Goal: Task Accomplishment & Management: Use online tool/utility

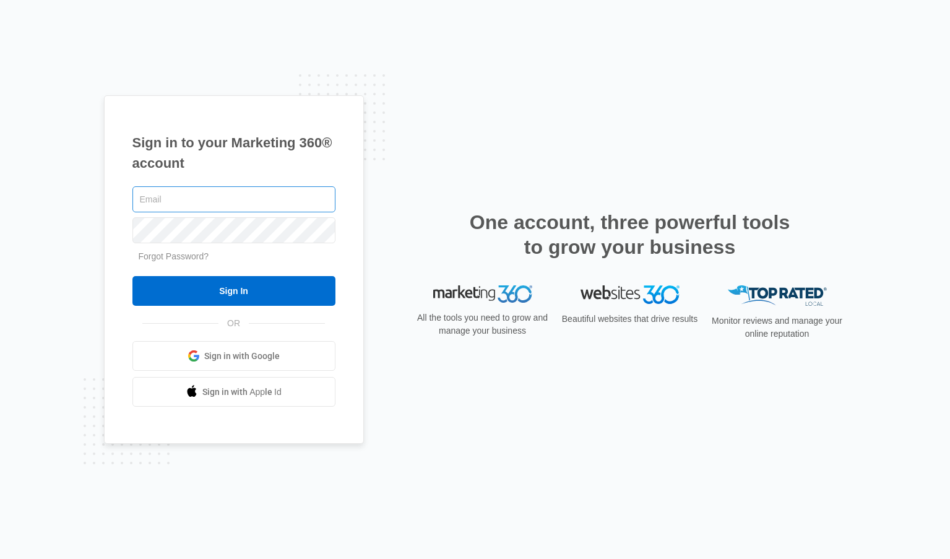
click at [234, 203] on input "text" at bounding box center [233, 199] width 203 height 26
type input "[EMAIL_ADDRESS][DOMAIN_NAME]"
click at [132, 276] on input "Sign In" at bounding box center [233, 291] width 203 height 30
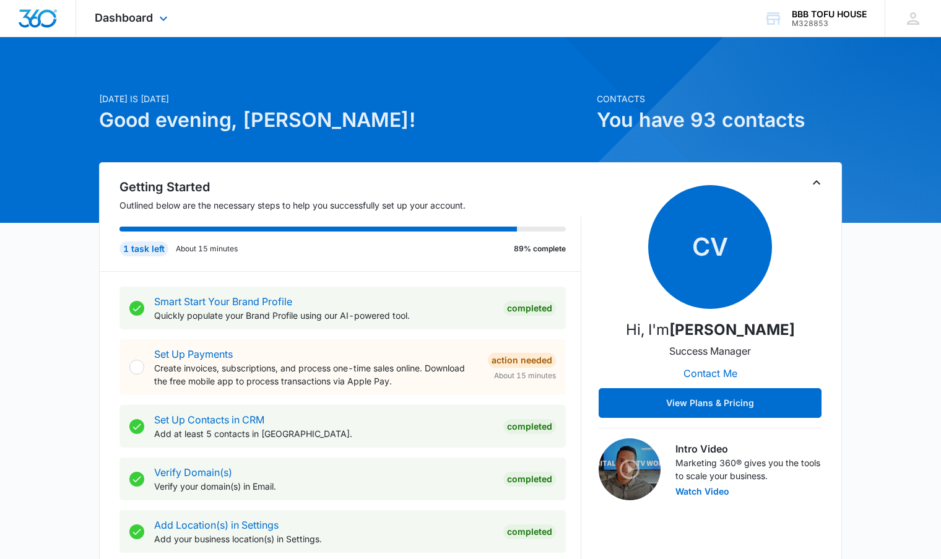
click at [153, 27] on div "Dashboard Apps Reputation Websites Forms CRM Email Social POS Content Ads Intel…" at bounding box center [132, 18] width 113 height 37
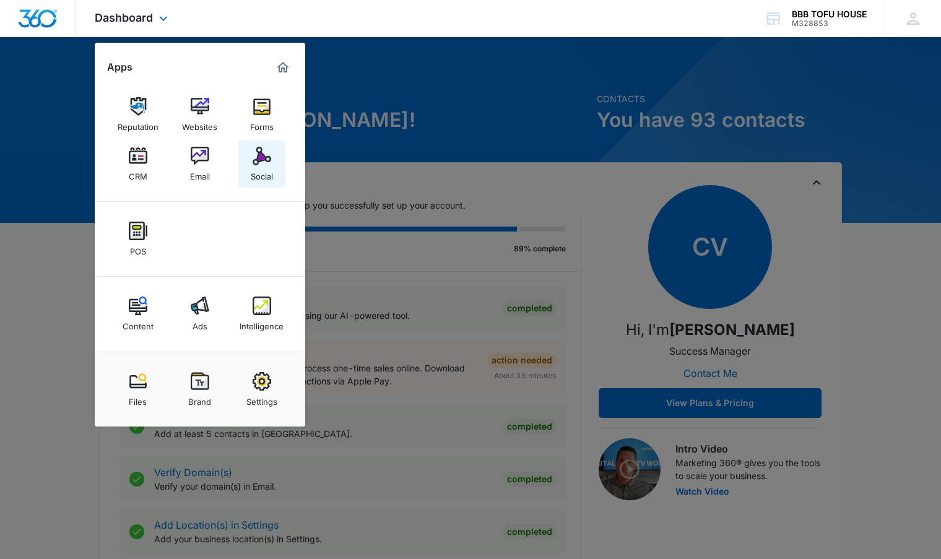
click at [259, 173] on div "Social" at bounding box center [262, 173] width 22 height 16
